Goal: Information Seeking & Learning: Learn about a topic

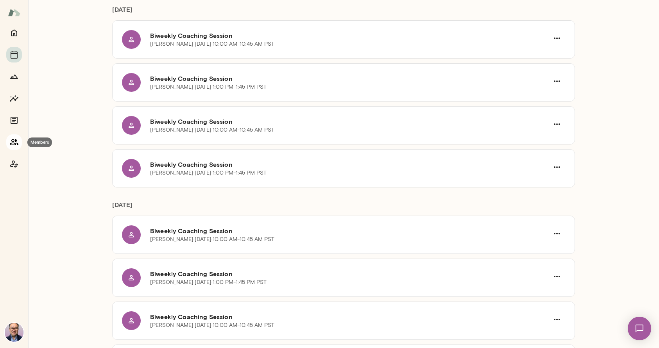
click at [12, 142] on icon "Members" at bounding box center [13, 142] width 9 height 9
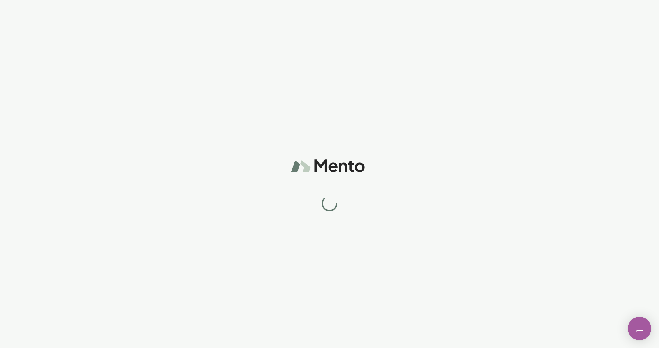
scroll to position [0, 0]
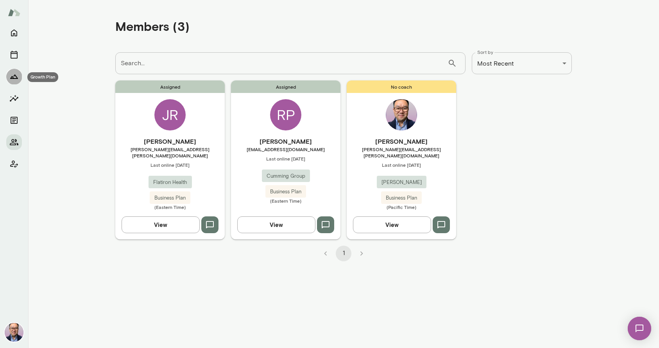
click at [16, 75] on icon "Growth Plan" at bounding box center [13, 76] width 9 height 9
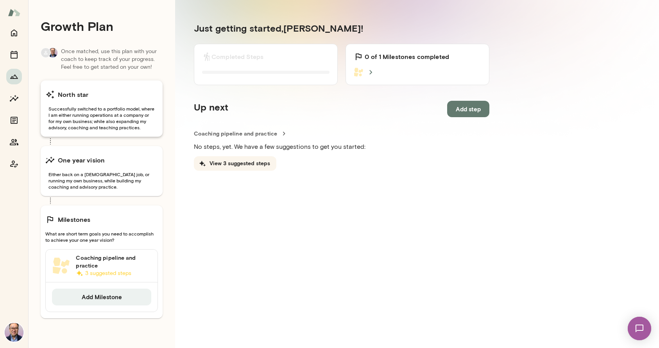
click at [112, 91] on div "North star" at bounding box center [101, 95] width 113 height 16
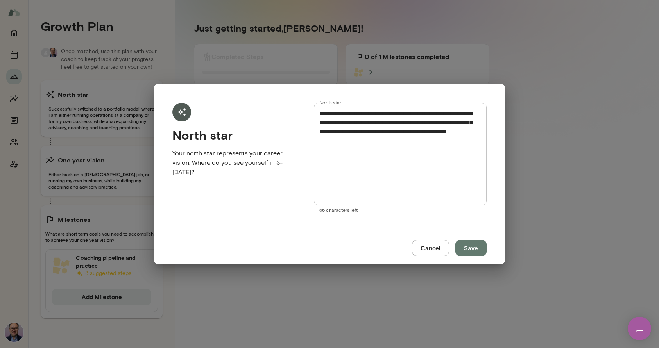
click at [113, 162] on div "**********" at bounding box center [329, 174] width 659 height 348
click at [435, 248] on button "Cancel" at bounding box center [430, 248] width 37 height 16
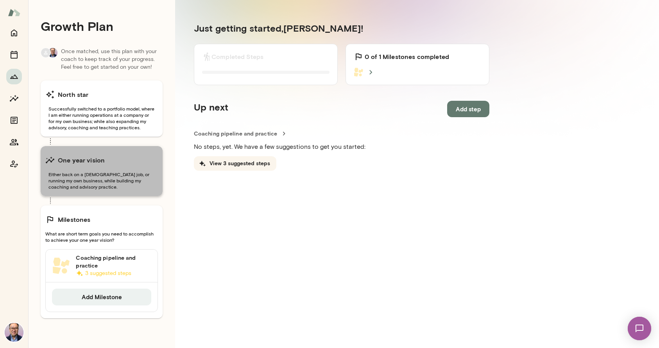
click at [130, 189] on span "Either back on a [DEMOGRAPHIC_DATA] job, or running my own business, while buil…" at bounding box center [101, 180] width 113 height 19
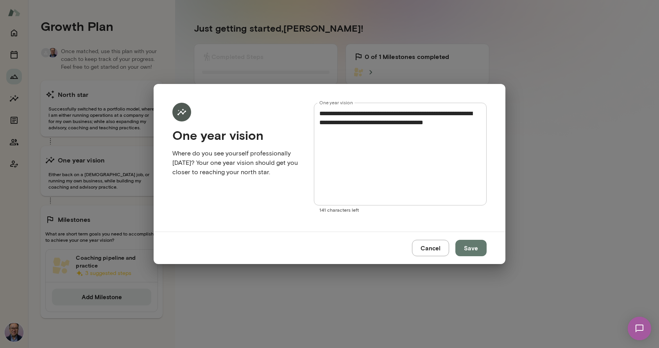
click at [434, 243] on button "Cancel" at bounding box center [430, 248] width 37 height 16
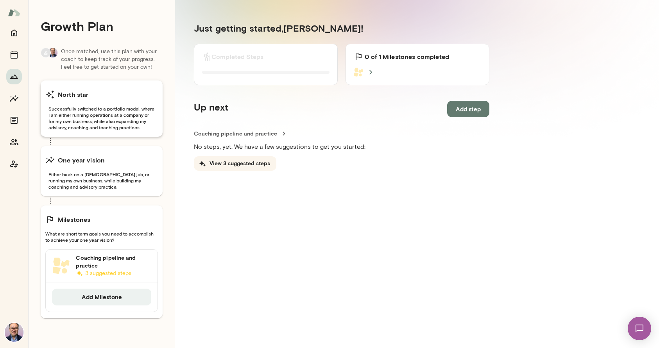
click at [130, 102] on div "North star" at bounding box center [101, 95] width 113 height 16
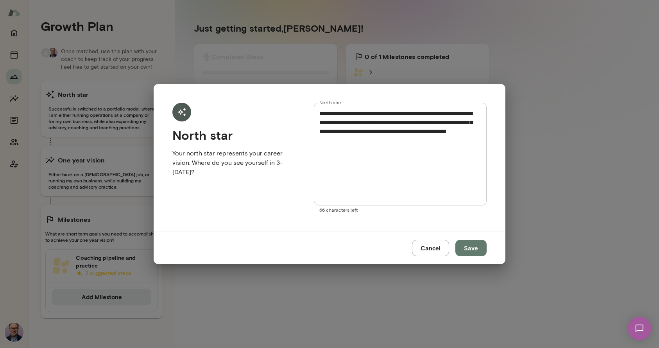
click at [273, 301] on div "**********" at bounding box center [329, 174] width 659 height 348
click at [437, 251] on button "Cancel" at bounding box center [430, 248] width 37 height 16
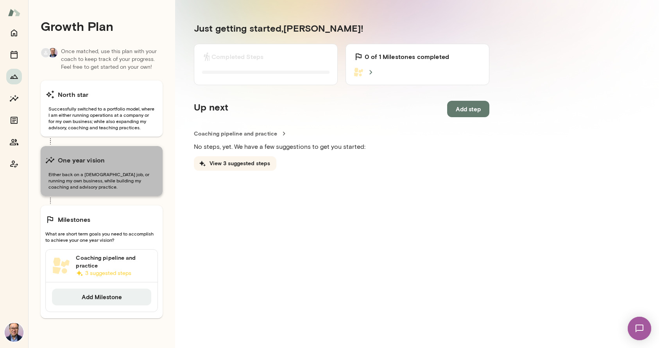
click at [95, 177] on span "Either back on a [DEMOGRAPHIC_DATA] job, or running my own business, while buil…" at bounding box center [101, 180] width 113 height 19
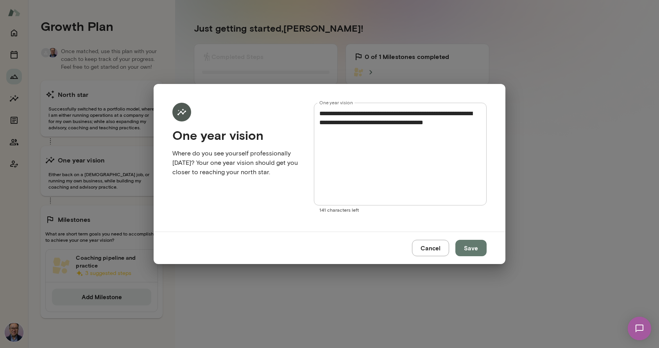
click at [278, 281] on div "**********" at bounding box center [329, 174] width 659 height 348
click at [433, 251] on button "Cancel" at bounding box center [430, 248] width 37 height 16
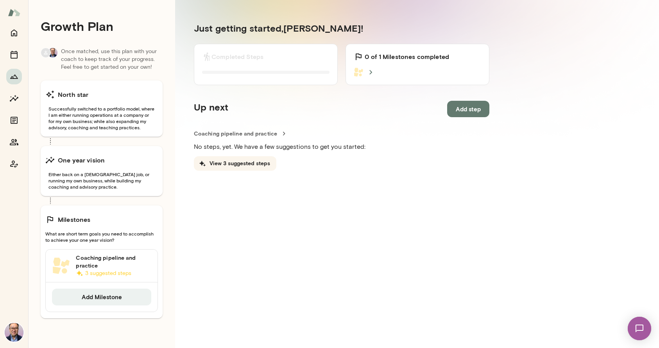
click at [109, 230] on div "Milestones What are short term goals you need to accomplish to achieve your one…" at bounding box center [102, 262] width 122 height 113
click at [108, 224] on div "Milestones" at bounding box center [101, 220] width 113 height 16
click at [66, 225] on div "Milestones" at bounding box center [101, 220] width 113 height 16
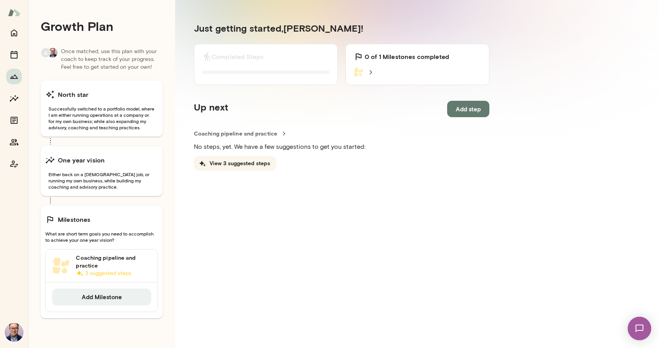
click at [70, 221] on h6 "Milestones" at bounding box center [74, 219] width 33 height 9
click at [49, 233] on span "What are short term goals you need to accomplish to achieve your one year visio…" at bounding box center [101, 237] width 113 height 13
drag, startPoint x: 78, startPoint y: 234, endPoint x: 113, endPoint y: 238, distance: 35.0
click at [113, 238] on span "What are short term goals you need to accomplish to achieve your one year visio…" at bounding box center [101, 237] width 113 height 13
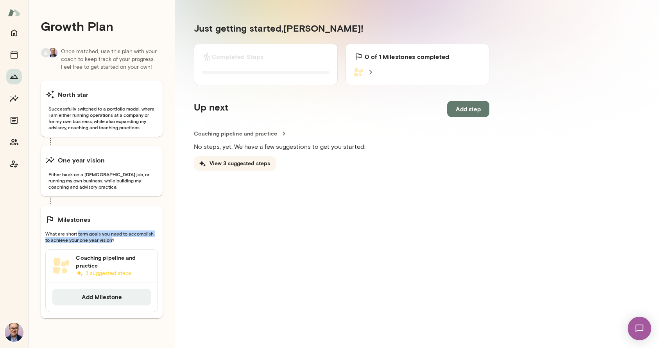
copy span "term goals you need to accomplish to achieve your one year vision"
